Goal: Transaction & Acquisition: Purchase product/service

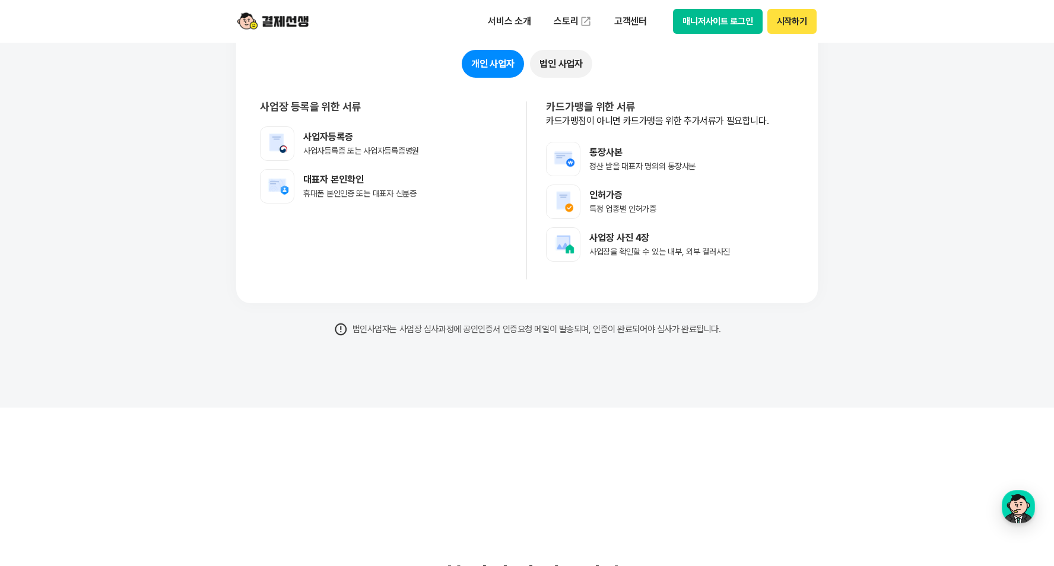
scroll to position [9497, 0]
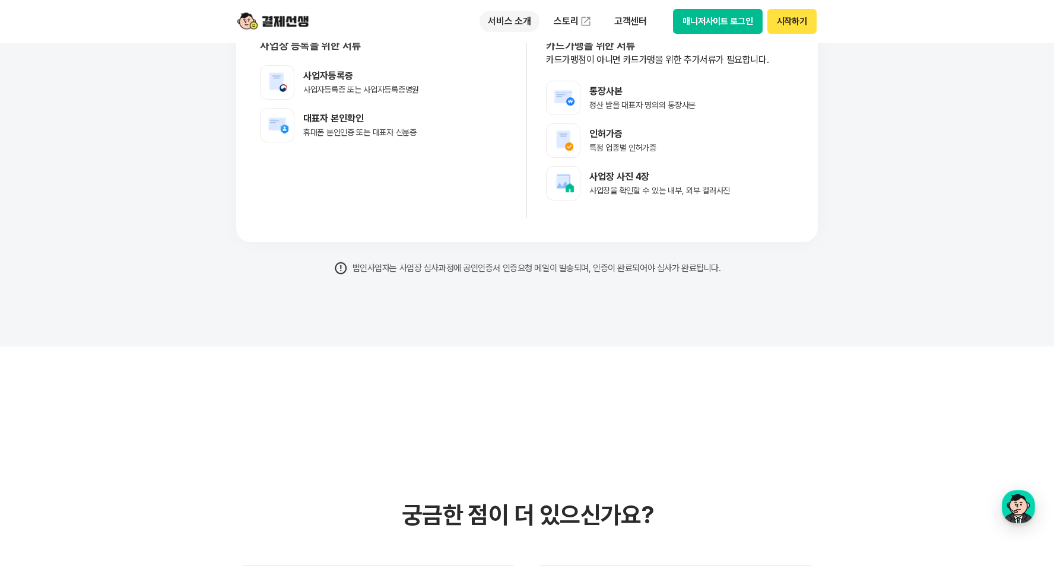
click at [504, 24] on p "서비스 소개" at bounding box center [509, 21] width 60 height 21
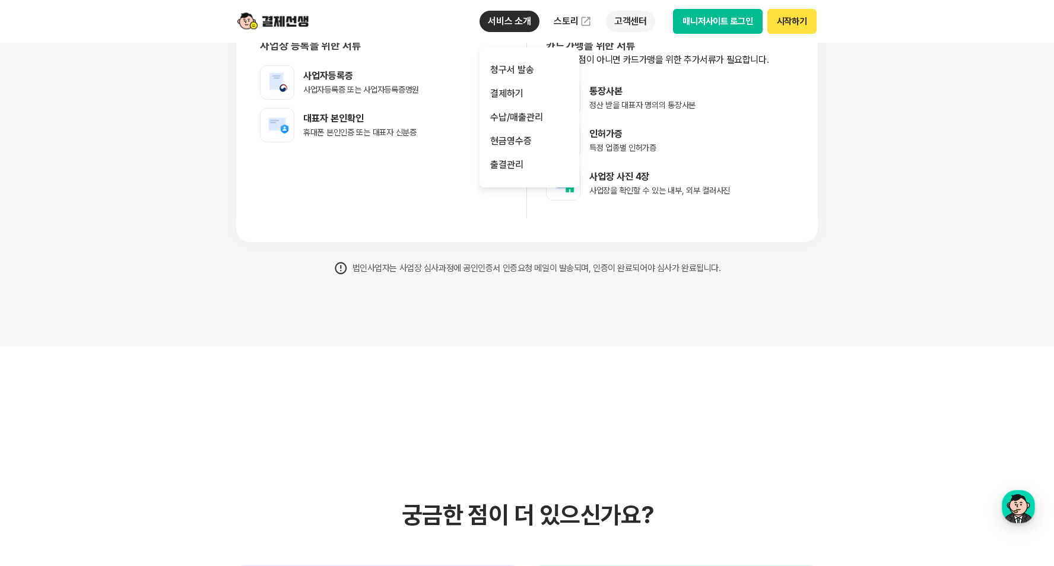
click at [632, 19] on p "고객센터" at bounding box center [630, 21] width 49 height 21
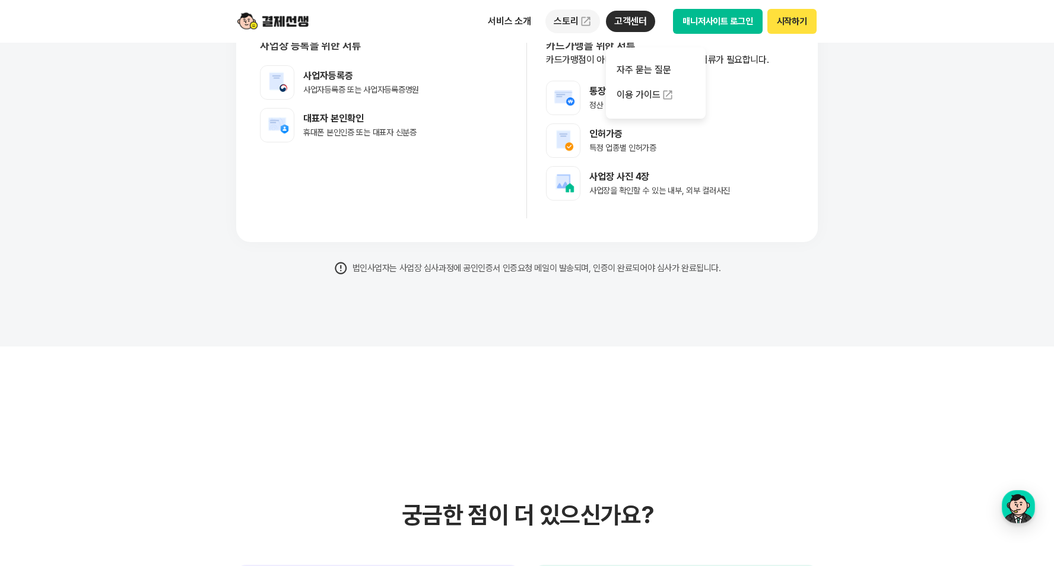
click at [566, 18] on link "스토리" at bounding box center [572, 21] width 55 height 24
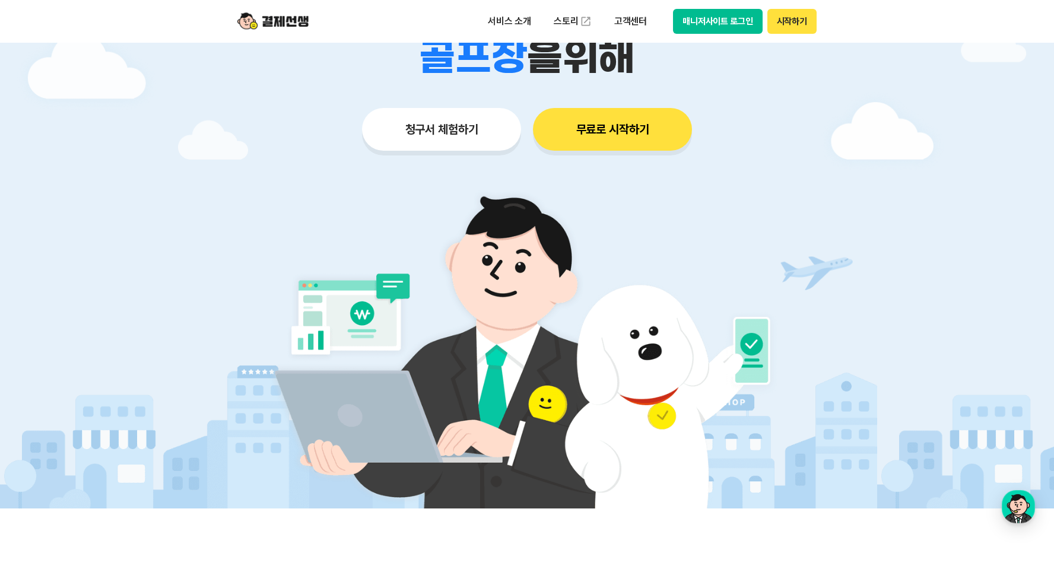
scroll to position [0, 0]
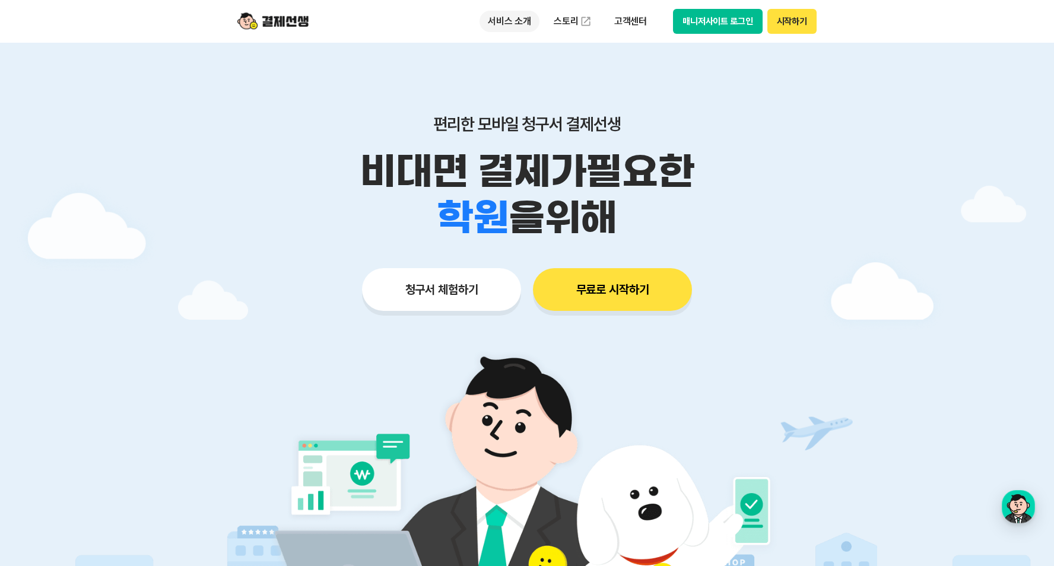
click at [517, 20] on p "서비스 소개" at bounding box center [509, 21] width 60 height 21
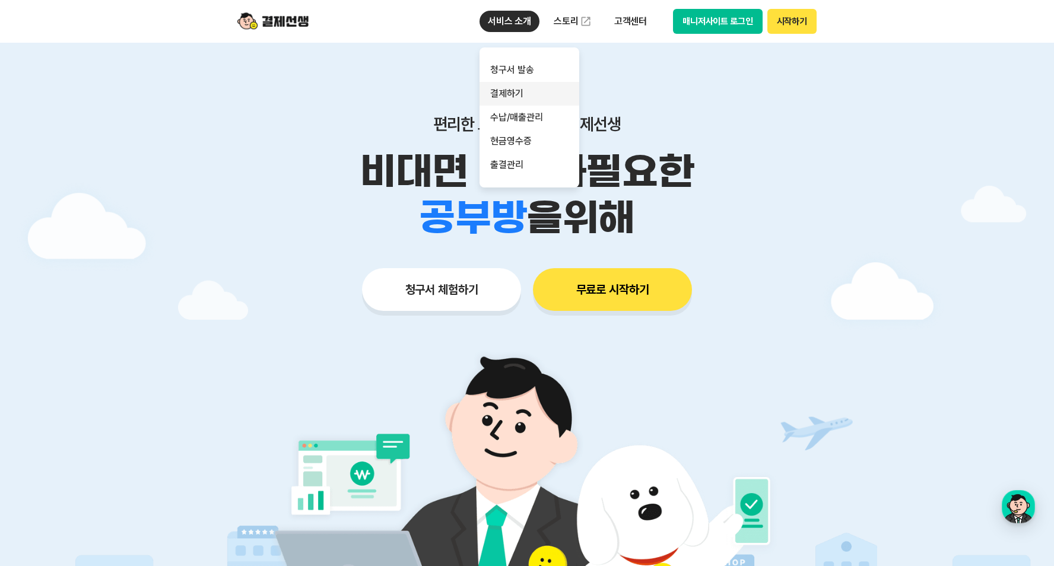
click at [519, 88] on link "결제하기" at bounding box center [529, 94] width 100 height 24
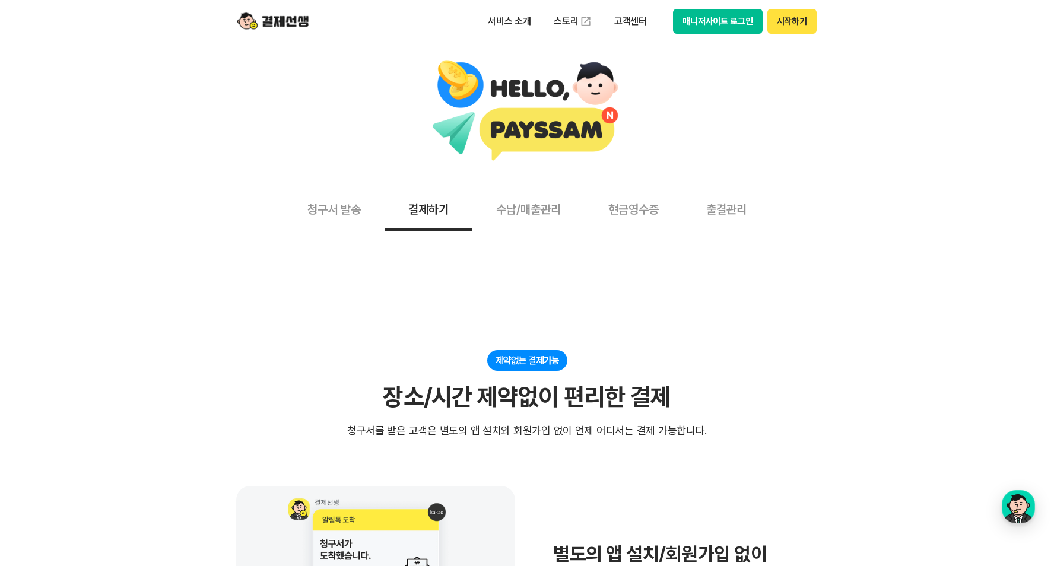
click at [528, 209] on button "수납/매출관리" at bounding box center [528, 209] width 112 height 44
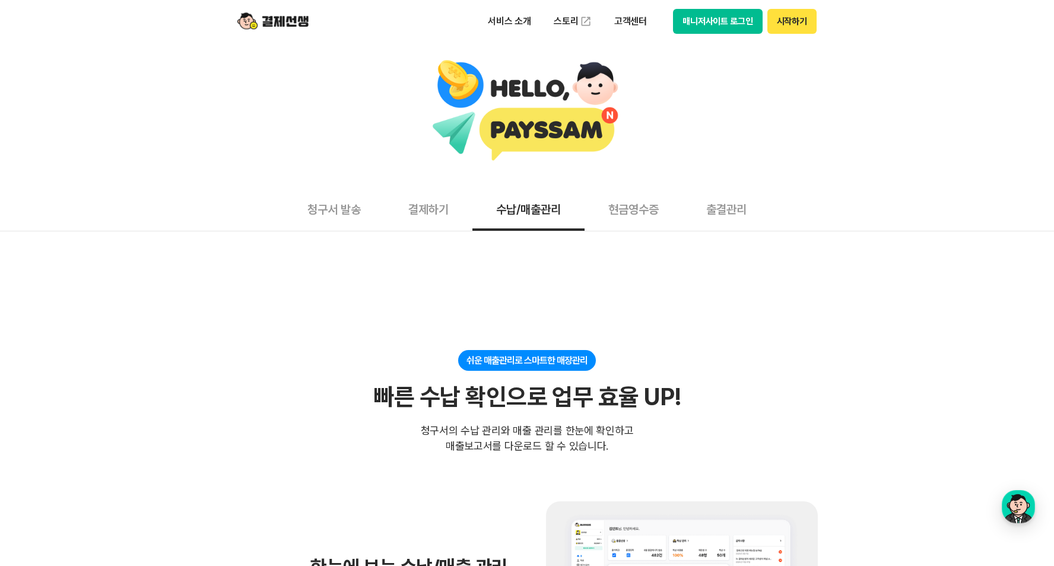
click at [440, 215] on button "결제하기" at bounding box center [428, 209] width 88 height 44
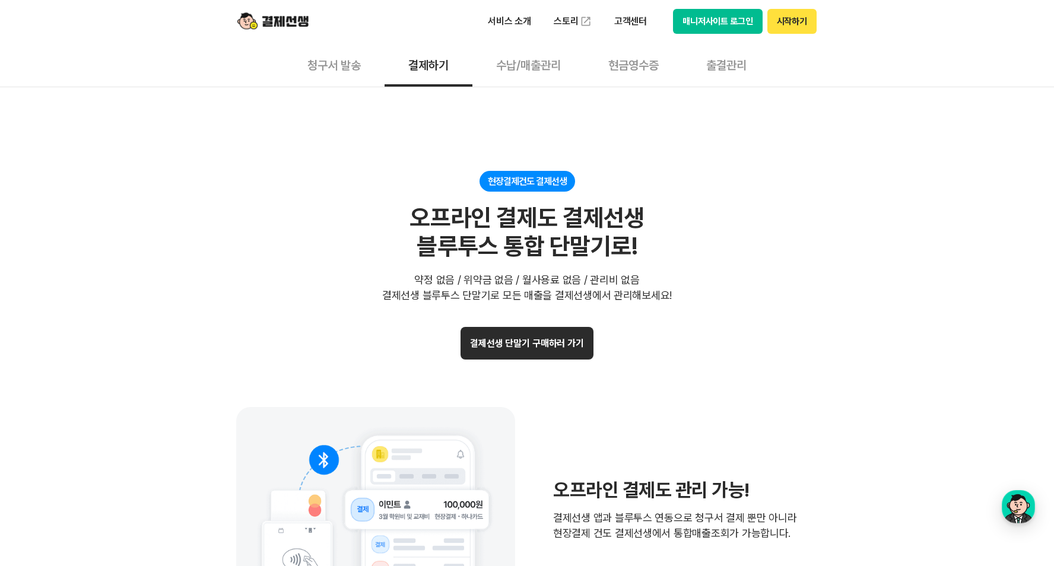
scroll to position [2373, 0]
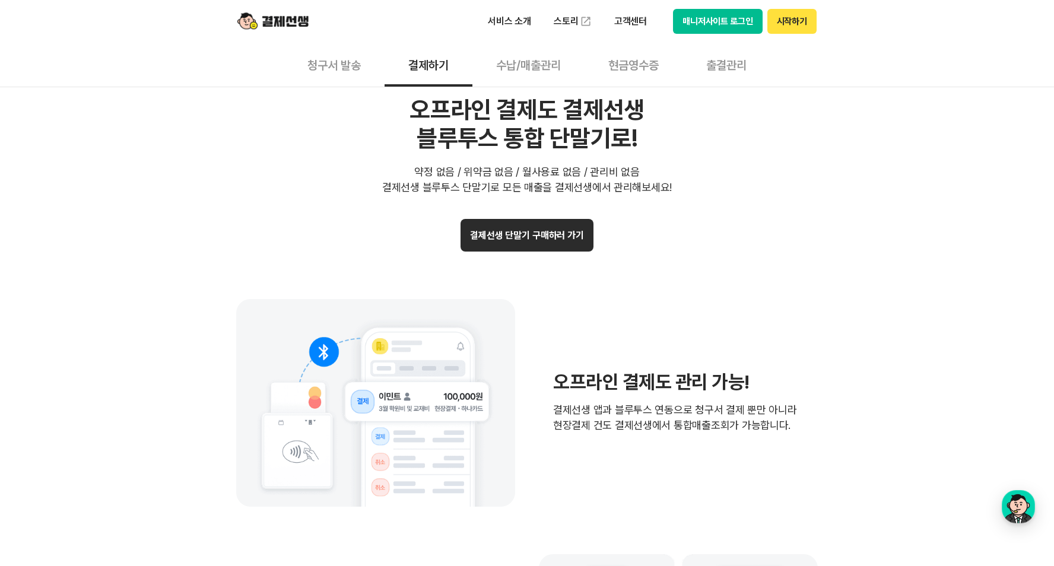
click at [542, 232] on button "결제선생 단말기 구매하러 가기" at bounding box center [526, 235] width 133 height 33
